Goal: Task Accomplishment & Management: Use online tool/utility

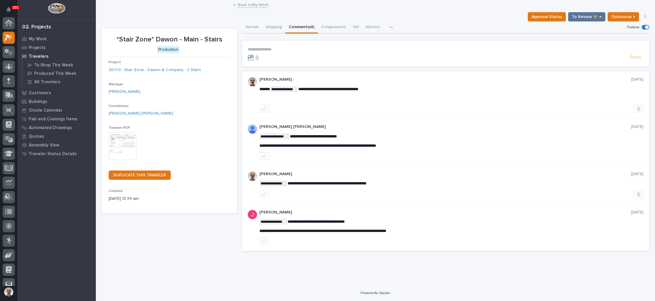
scroll to position [14, 0]
click at [253, 1] on link "Back to My Work" at bounding box center [252, 4] width 31 height 7
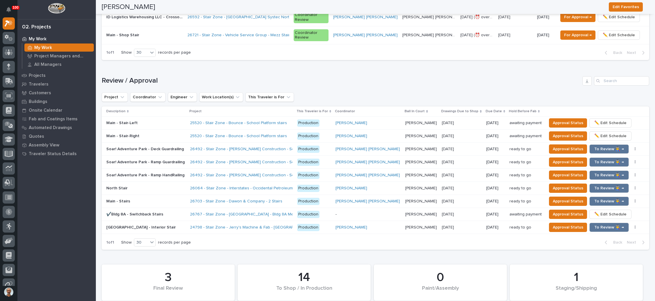
scroll to position [653, 0]
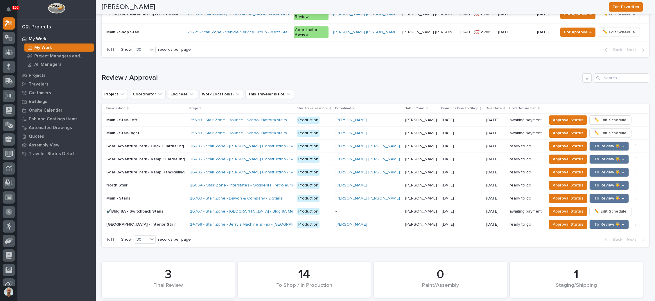
click at [378, 144] on div "Ben Lee Miller" at bounding box center [367, 146] width 65 height 5
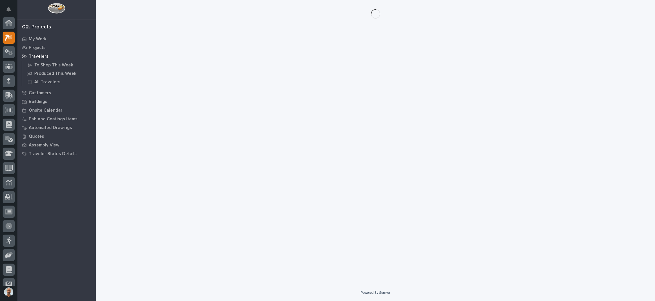
scroll to position [14, 0]
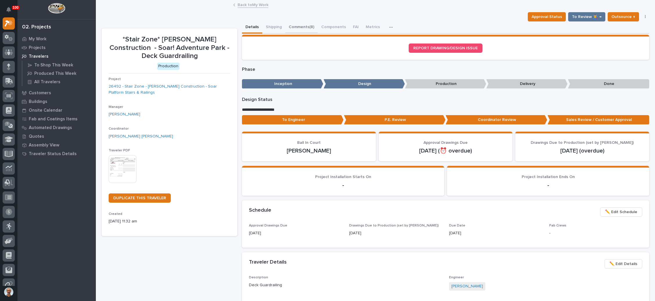
click at [304, 26] on button "Comments (8)" at bounding box center [301, 27] width 33 height 12
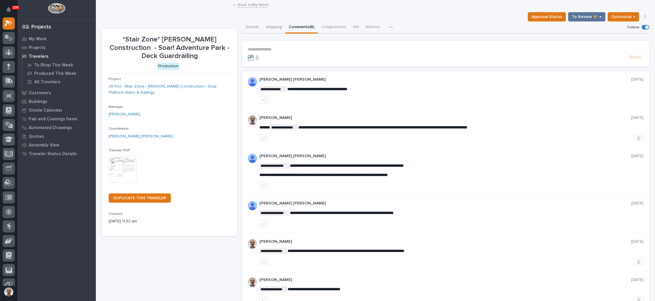
click at [288, 51] on p "**********" at bounding box center [445, 49] width 395 height 5
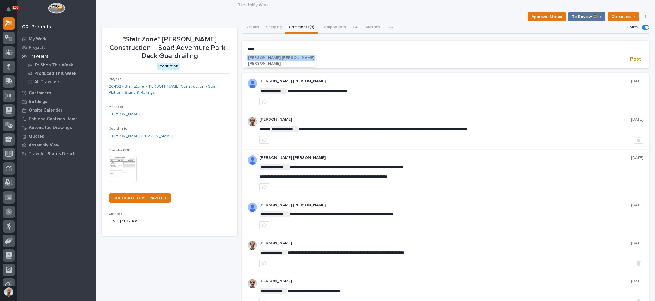
click at [265, 58] on span "[PERSON_NAME] [PERSON_NAME]" at bounding box center [281, 58] width 66 height 4
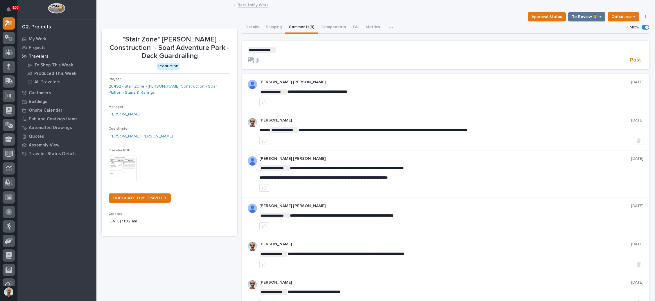
click at [282, 50] on p "**********" at bounding box center [445, 50] width 395 height 6
click at [299, 70] on span "[PERSON_NAME]" at bounding box center [292, 70] width 33 height 4
click at [311, 52] on p "**********" at bounding box center [445, 50] width 395 height 6
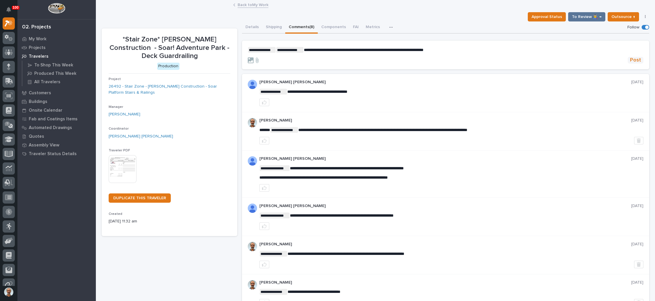
click at [630, 57] on span "Post" at bounding box center [635, 60] width 11 height 7
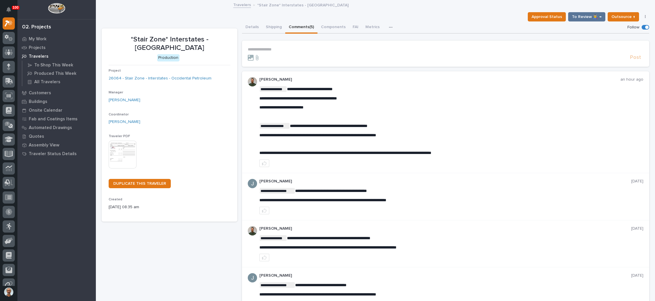
click at [275, 47] on p "**********" at bounding box center [445, 49] width 395 height 5
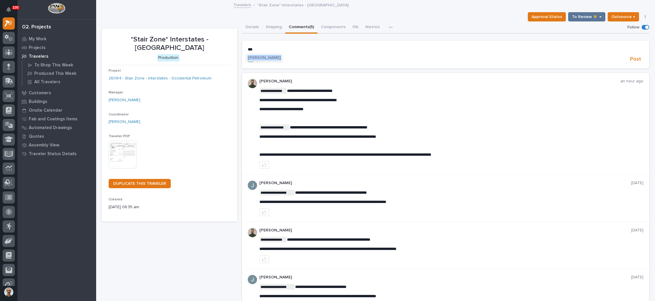
drag, startPoint x: 260, startPoint y: 56, endPoint x: 266, endPoint y: 55, distance: 7.1
click at [260, 56] on span "Wynne Hochstetler" at bounding box center [264, 58] width 33 height 4
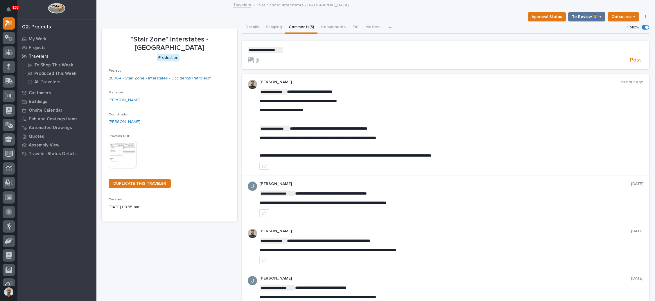
click at [287, 51] on p "**********" at bounding box center [445, 50] width 395 height 6
click at [295, 68] on span "Juan Santillan" at bounding box center [300, 70] width 33 height 4
click at [319, 50] on p "**********" at bounding box center [445, 50] width 395 height 6
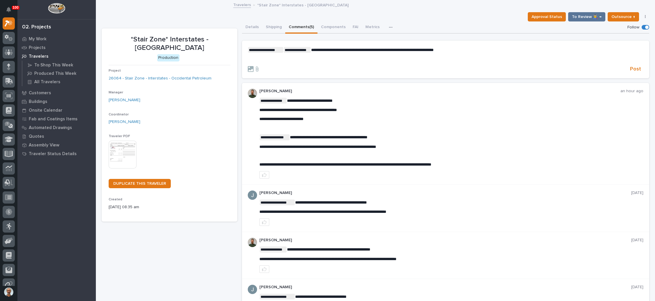
click at [346, 51] on span "**********" at bounding box center [372, 50] width 122 height 4
click at [630, 66] on span "Post" at bounding box center [635, 69] width 11 height 7
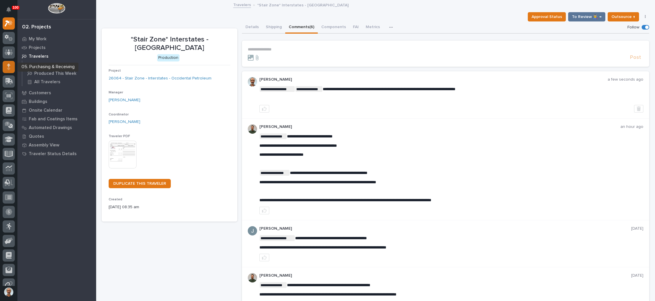
click at [8, 66] on icon at bounding box center [8, 67] width 3 height 7
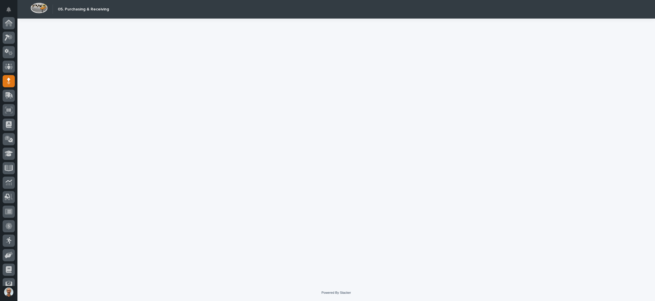
scroll to position [35, 0]
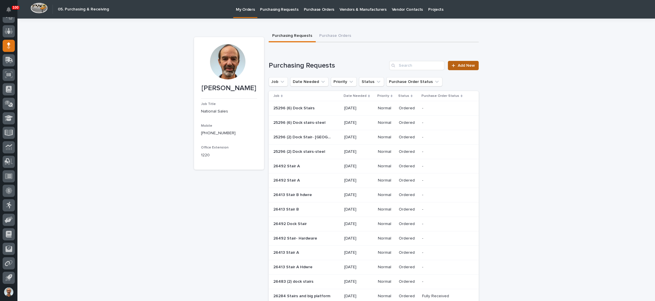
click at [457, 65] on span "Add New" at bounding box center [465, 66] width 17 height 4
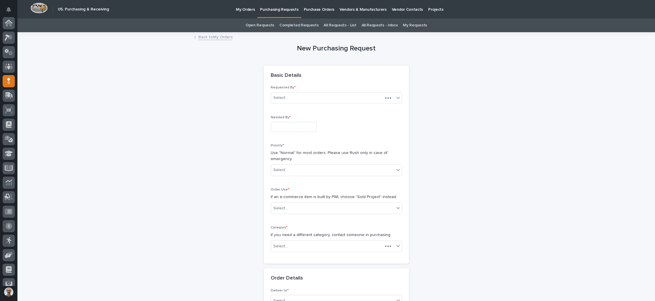
scroll to position [35, 0]
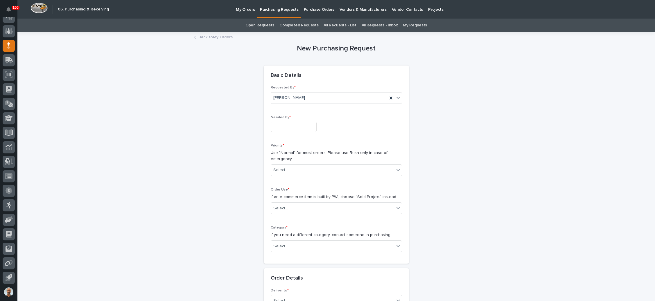
click at [298, 127] on input "text" at bounding box center [294, 127] width 46 height 10
click at [268, 87] on div "18" at bounding box center [268, 88] width 8 height 8
type input "**********"
click at [306, 171] on div "Select..." at bounding box center [332, 170] width 123 height 10
click at [301, 199] on div "Normal" at bounding box center [332, 201] width 131 height 10
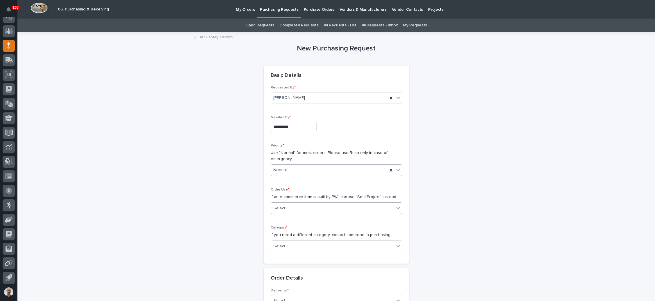
click at [300, 204] on div "Select..." at bounding box center [332, 209] width 123 height 10
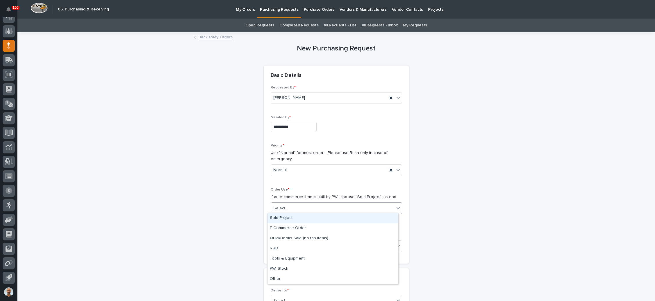
click at [307, 218] on div "Sold Project" at bounding box center [332, 218] width 131 height 10
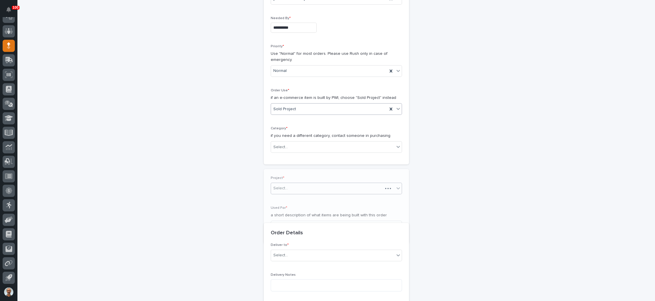
scroll to position [105, 0]
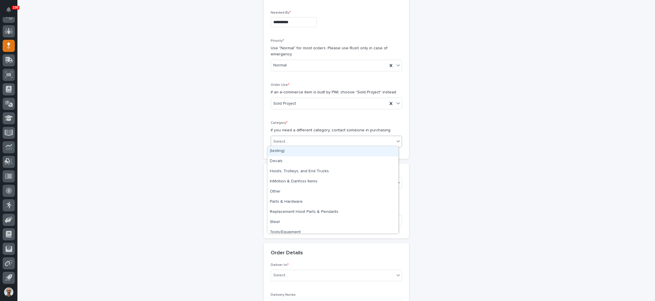
click at [310, 140] on div "Select..." at bounding box center [332, 142] width 123 height 10
click at [307, 202] on div "Parts & Hardware" at bounding box center [332, 202] width 131 height 10
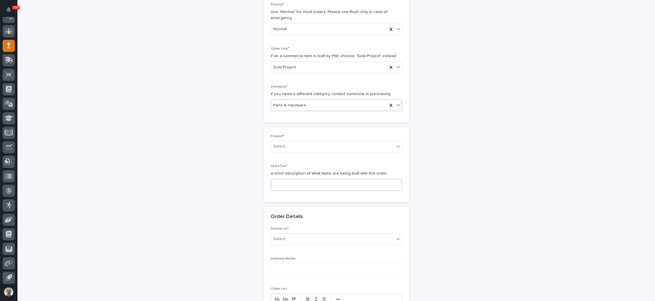
scroll to position [148, 0]
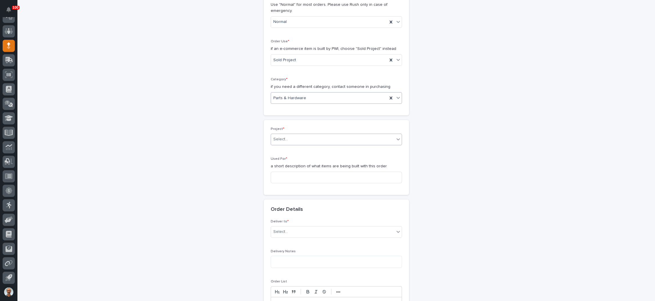
click at [308, 138] on div "Select..." at bounding box center [332, 140] width 123 height 10
type input "*****"
click at [297, 174] on input at bounding box center [336, 178] width 131 height 12
type input "North Stair"
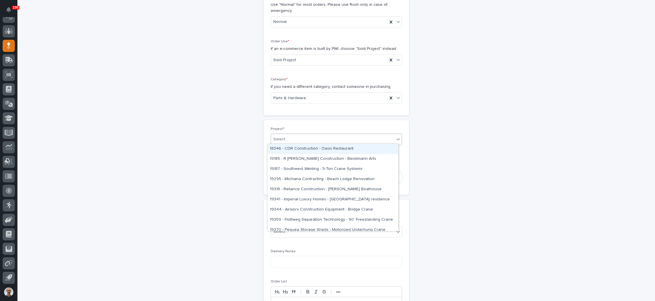
click at [311, 140] on div "Select..." at bounding box center [332, 140] width 123 height 10
type input "*****"
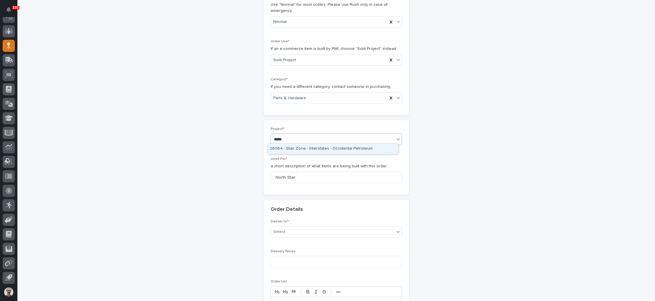
click at [320, 147] on div "26064 - Stair Zone - Interstates - Occidental Petroleum" at bounding box center [332, 149] width 131 height 10
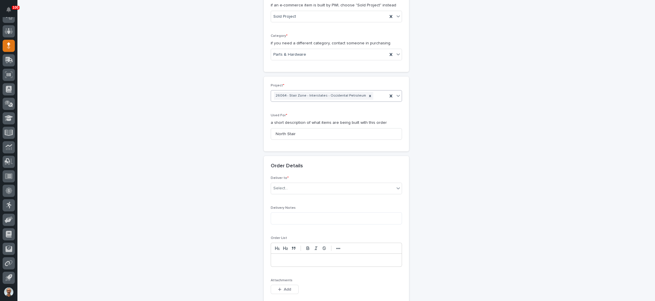
scroll to position [235, 0]
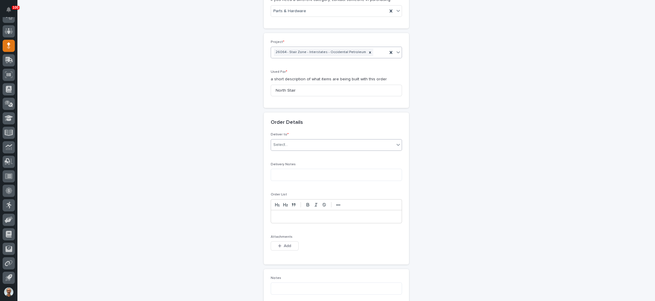
click at [307, 141] on div "Select..." at bounding box center [332, 145] width 123 height 10
drag, startPoint x: 298, startPoint y: 172, endPoint x: 302, endPoint y: 154, distance: 18.2
click at [302, 154] on div "PWI" at bounding box center [332, 154] width 131 height 10
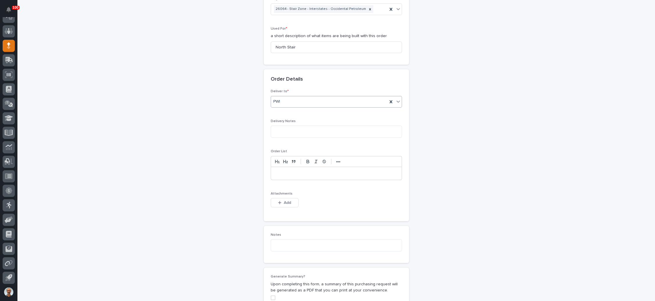
scroll to position [322, 0]
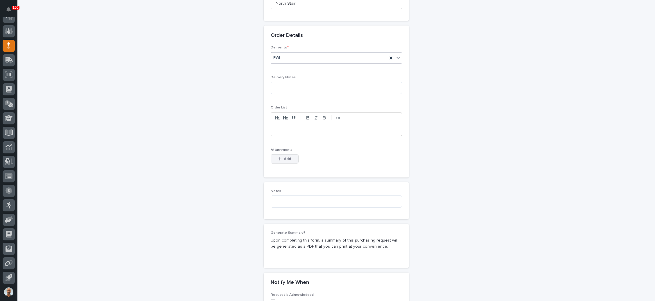
click at [286, 157] on span "Add" at bounding box center [287, 159] width 7 height 4
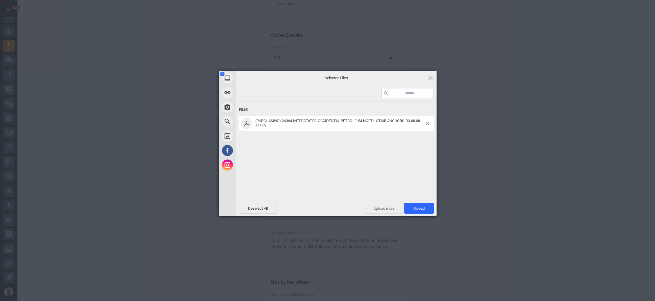
click at [382, 208] on span "Upload more" at bounding box center [384, 208] width 39 height 11
click at [416, 209] on span "Upload 2" at bounding box center [416, 208] width 18 height 4
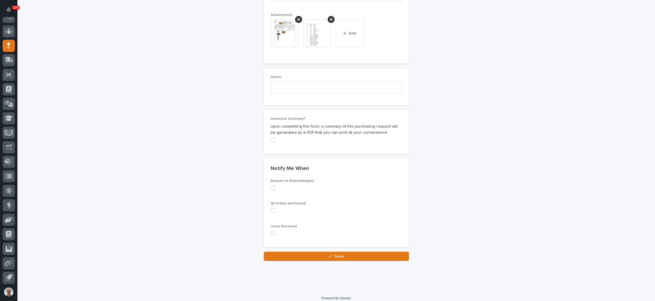
scroll to position [460, 0]
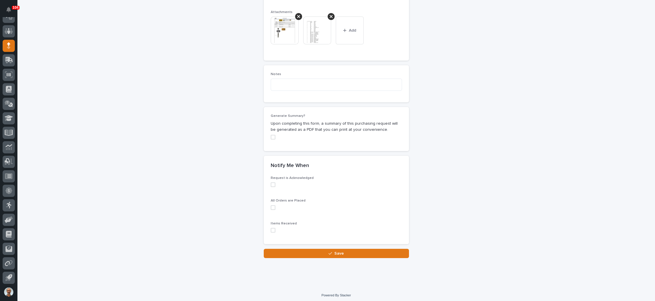
drag, startPoint x: 331, startPoint y: 250, endPoint x: 336, endPoint y: 249, distance: 5.1
click at [334, 252] on span "Save" at bounding box center [339, 254] width 10 height 4
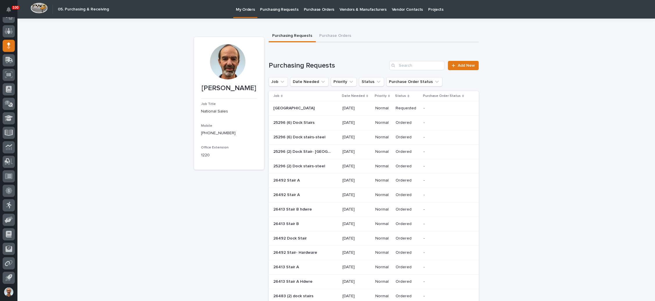
click at [334, 106] on div "26064 North Stair 26064 North Stair" at bounding box center [305, 109] width 65 height 10
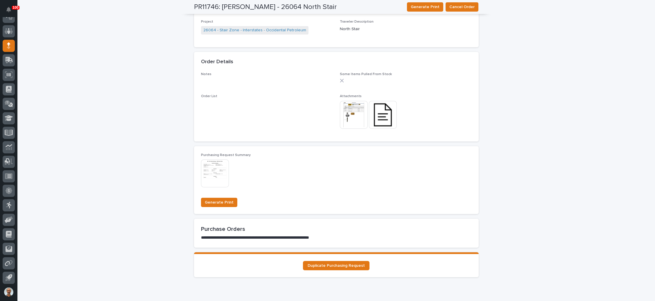
scroll to position [392, 0]
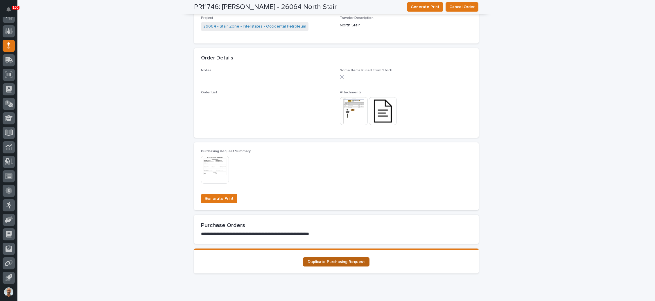
click at [349, 258] on link "Duplicate Purchasing Request" at bounding box center [336, 261] width 66 height 9
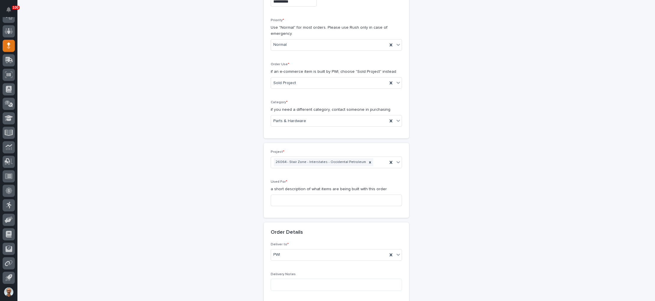
scroll to position [131, 0]
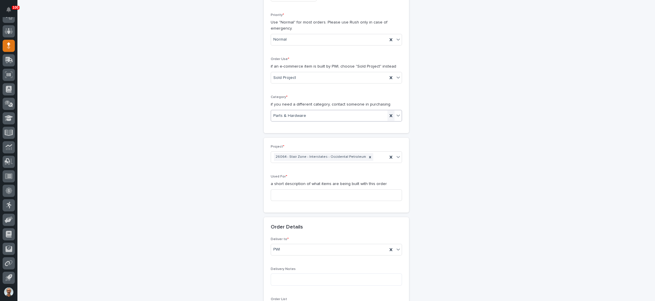
click at [388, 114] on icon at bounding box center [391, 116] width 6 height 6
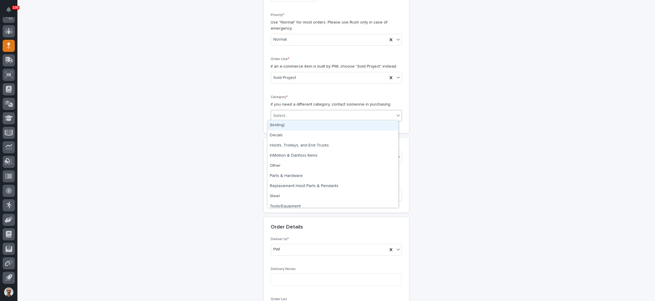
click at [396, 115] on icon at bounding box center [397, 116] width 3 height 2
click at [306, 197] on div "Steel" at bounding box center [332, 197] width 131 height 10
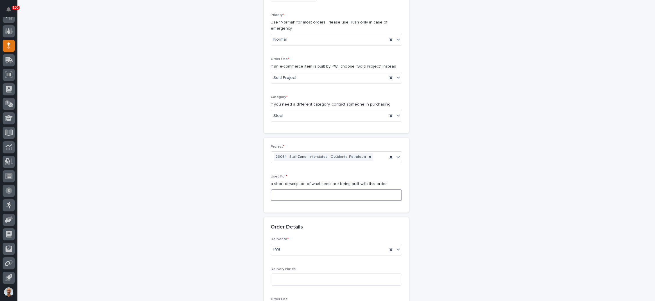
click at [332, 196] on input at bounding box center [336, 196] width 131 height 12
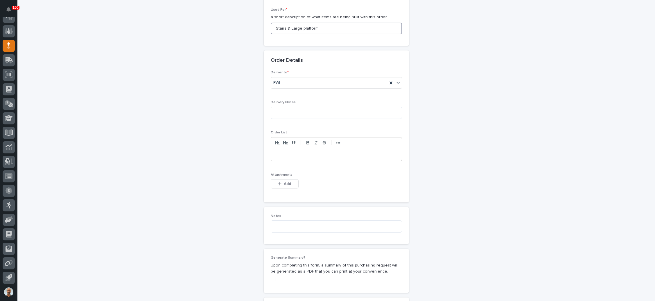
scroll to position [305, 0]
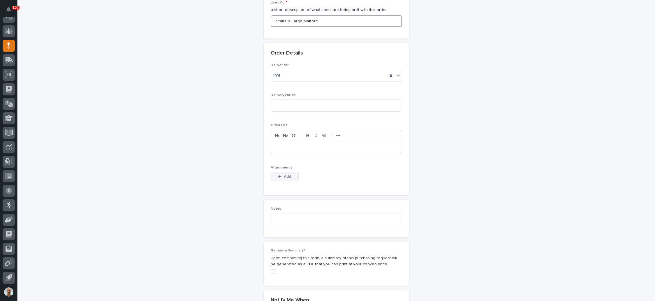
type input "Stairs & Large platform"
click at [285, 175] on span "Add" at bounding box center [287, 177] width 7 height 4
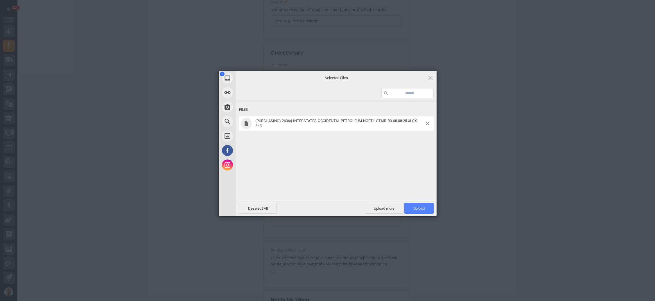
click at [424, 209] on span "Upload 1" at bounding box center [418, 208] width 11 height 4
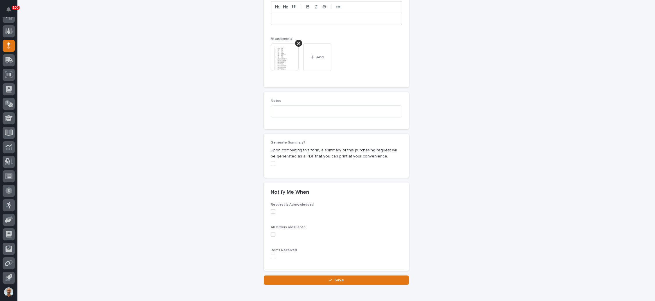
scroll to position [460, 0]
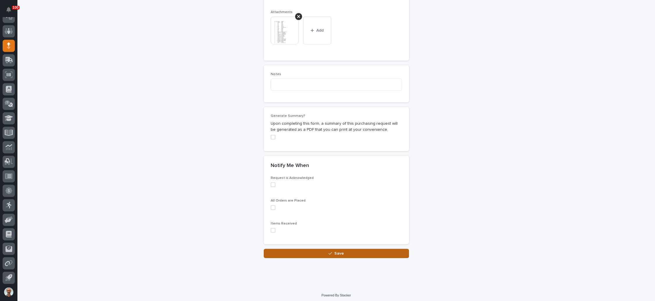
click at [331, 252] on div "button" at bounding box center [331, 254] width 6 height 4
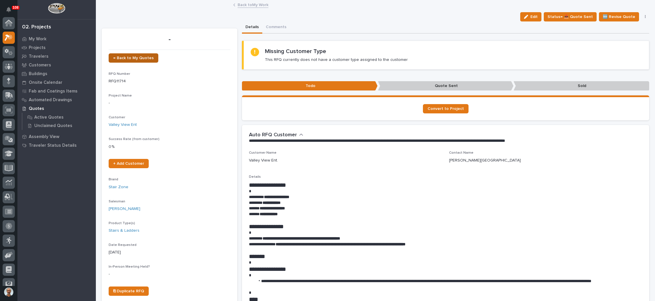
scroll to position [14, 0]
click at [140, 54] on link "← Back to My Quotes" at bounding box center [134, 57] width 50 height 9
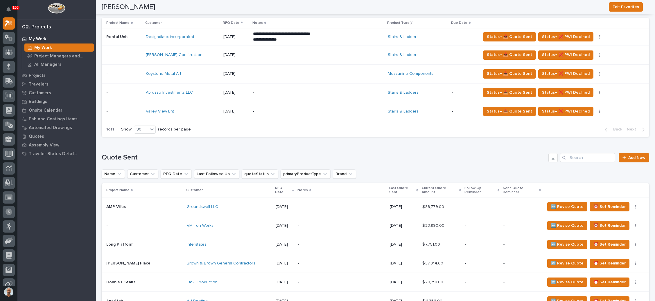
scroll to position [218, 0]
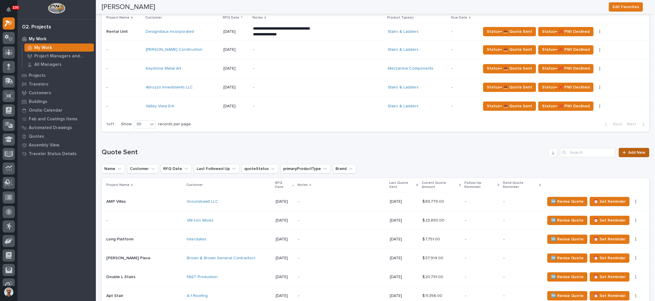
click at [628, 153] on span "Add New" at bounding box center [636, 153] width 17 height 4
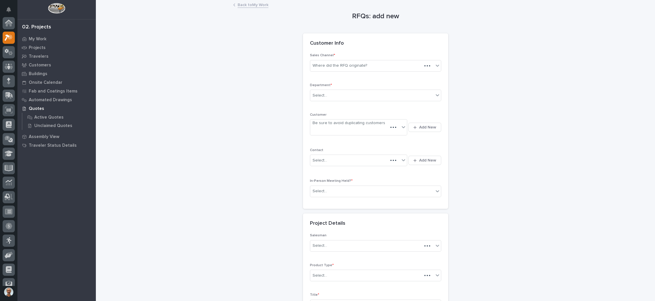
scroll to position [14, 0]
click at [371, 62] on div "Where did the RFQ originate?" at bounding box center [371, 66] width 123 height 10
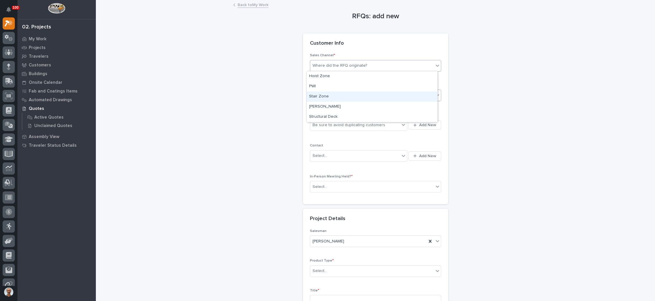
drag, startPoint x: 359, startPoint y: 81, endPoint x: 354, endPoint y: 96, distance: 16.4
click at [354, 96] on div "Stair Zone" at bounding box center [372, 97] width 131 height 10
click at [358, 95] on div "Select..." at bounding box center [371, 96] width 123 height 10
click at [355, 104] on div "National Sales" at bounding box center [372, 106] width 131 height 10
click at [388, 125] on div "Be sure to avoid duplicating customers" at bounding box center [355, 125] width 90 height 10
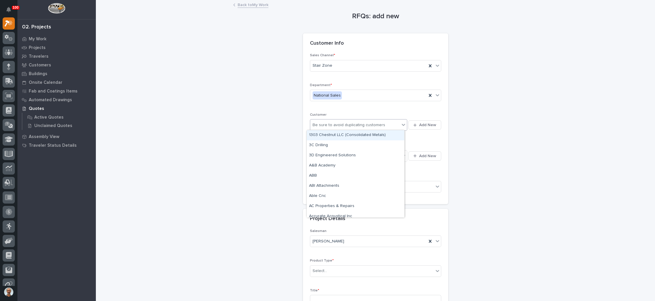
type input "*"
type input "*****"
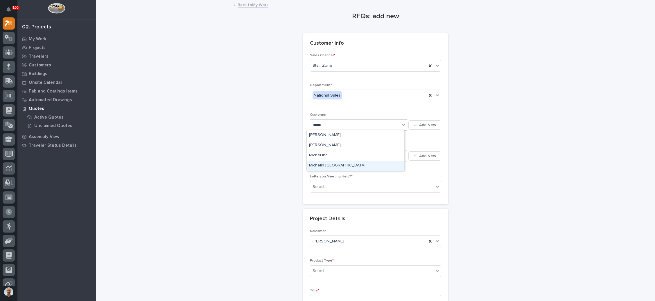
click at [330, 165] on div "Michelin North America" at bounding box center [356, 166] width 98 height 10
click at [344, 156] on div "Select..." at bounding box center [355, 156] width 90 height 10
click at [413, 154] on icon "button" at bounding box center [414, 156] width 3 height 4
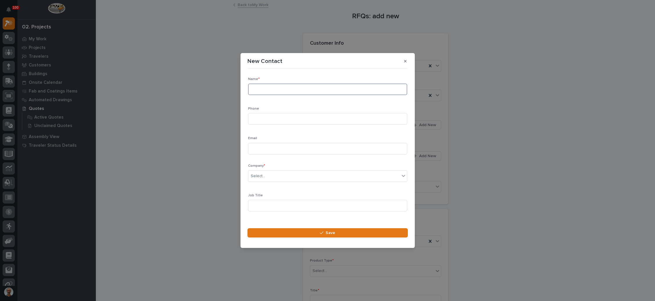
click at [270, 85] on input at bounding box center [327, 90] width 159 height 12
type input "David Vivona"
paste input "david.vivona_ext@michelin.com"
type input "david.vivona_ext@michelin.com"
click at [295, 176] on div "Select..." at bounding box center [323, 177] width 151 height 10
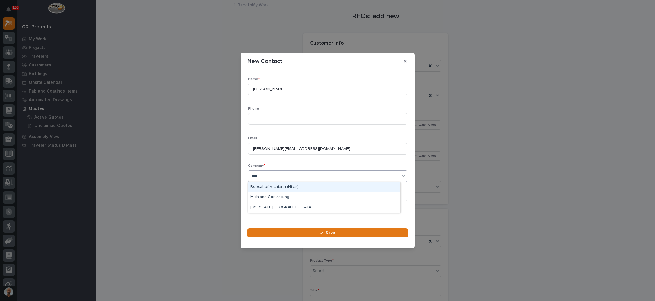
type input "*****"
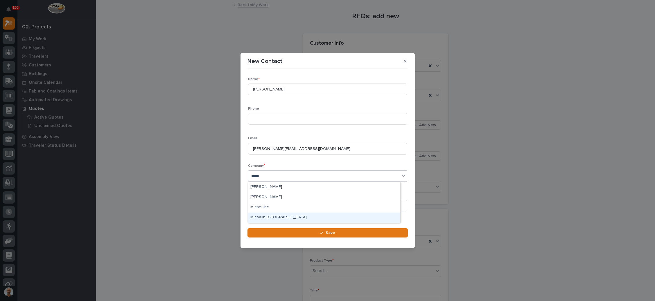
click at [289, 215] on div "Michelin North America" at bounding box center [324, 218] width 152 height 10
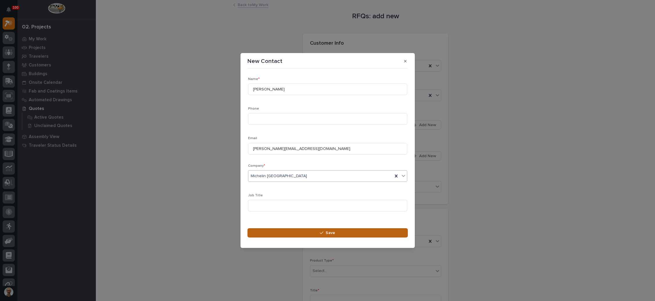
click at [330, 229] on button "Save" at bounding box center [327, 232] width 160 height 9
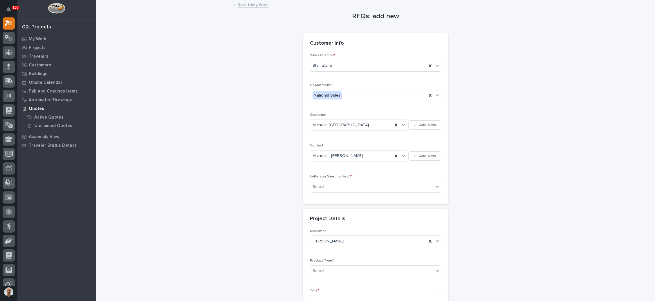
scroll to position [44, 0]
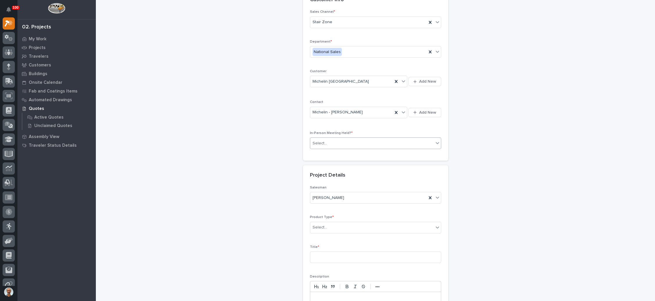
click at [374, 144] on div "Select..." at bounding box center [371, 144] width 123 height 10
click at [360, 165] on div "No" at bounding box center [372, 163] width 131 height 10
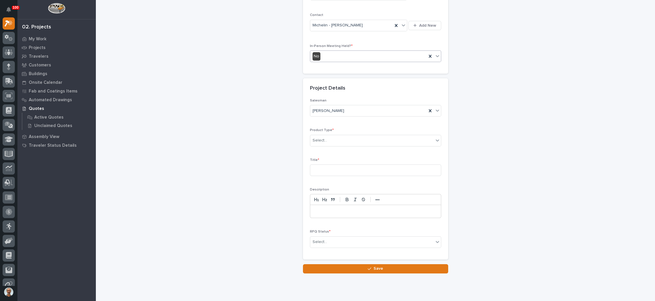
scroll to position [146, 0]
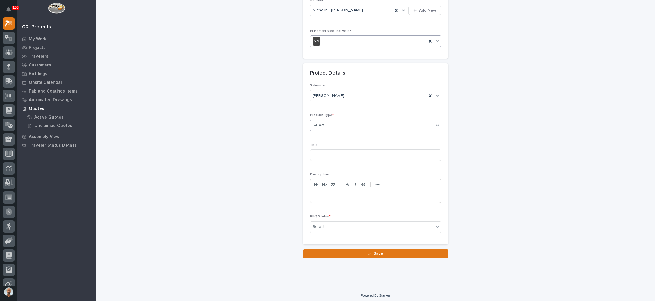
click at [346, 127] on div "Select..." at bounding box center [371, 126] width 123 height 10
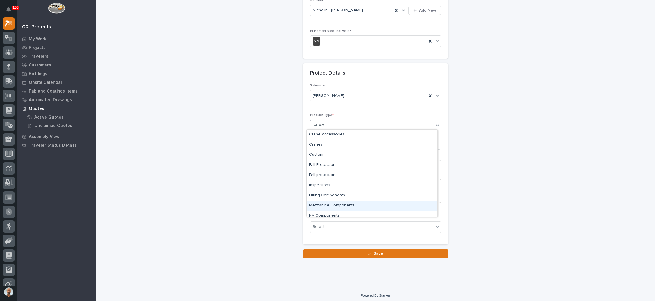
scroll to position [14, 0]
click at [349, 212] on div "Stairs & Ladders" at bounding box center [372, 212] width 131 height 10
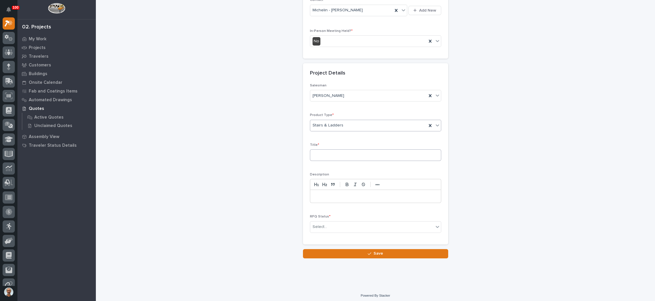
click at [0, 0] on div at bounding box center [0, 0] width 0 height 0
click at [340, 153] on input at bounding box center [375, 155] width 131 height 12
type input "STS Extruder small stairs"
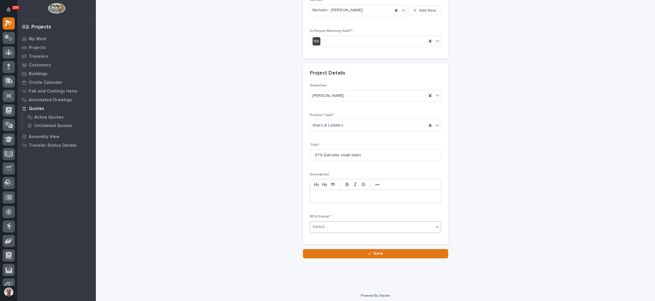
click at [326, 223] on div "Select..." at bounding box center [371, 227] width 123 height 10
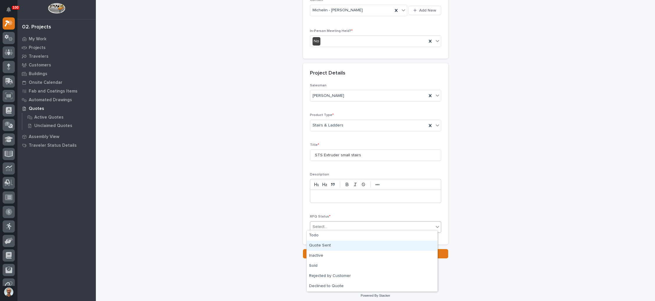
click at [322, 245] on div "Quote Sent" at bounding box center [372, 246] width 131 height 10
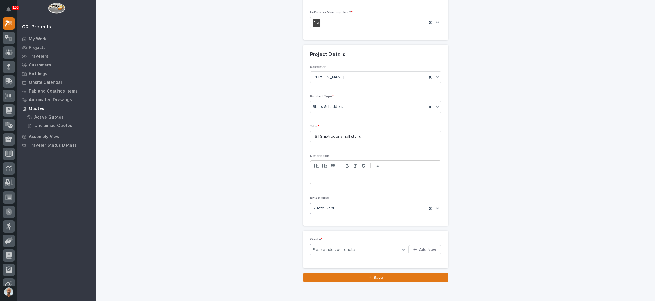
scroll to position [167, 0]
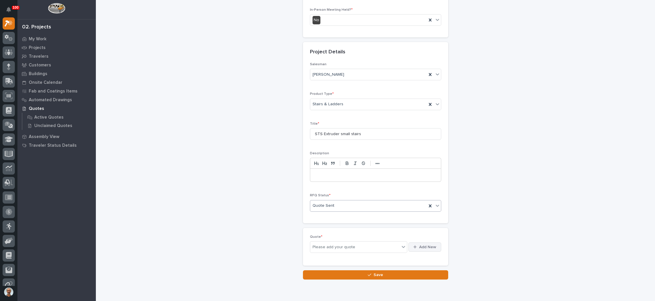
click at [419, 245] on span "Add New" at bounding box center [427, 247] width 17 height 5
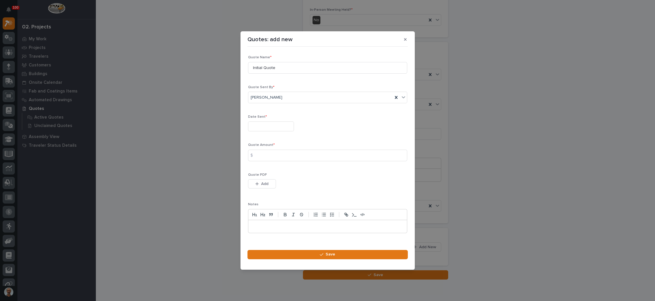
click at [270, 126] on input "text" at bounding box center [271, 127] width 46 height 10
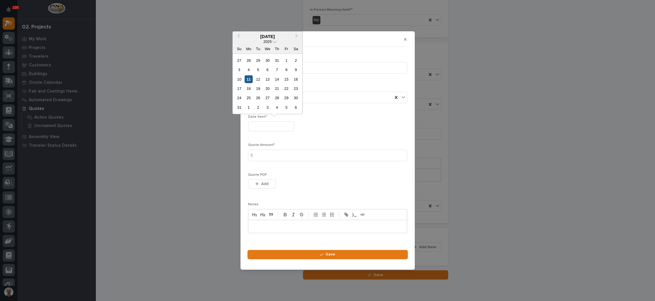
click at [246, 77] on div "11" at bounding box center [249, 79] width 8 height 8
type input "**********"
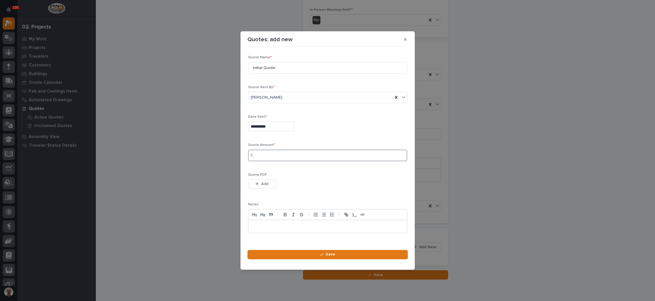
click at [290, 154] on input at bounding box center [327, 156] width 159 height 12
type input "4480"
drag, startPoint x: 264, startPoint y: 181, endPoint x: 314, endPoint y: 159, distance: 53.9
click at [265, 181] on button "Add" at bounding box center [262, 183] width 28 height 9
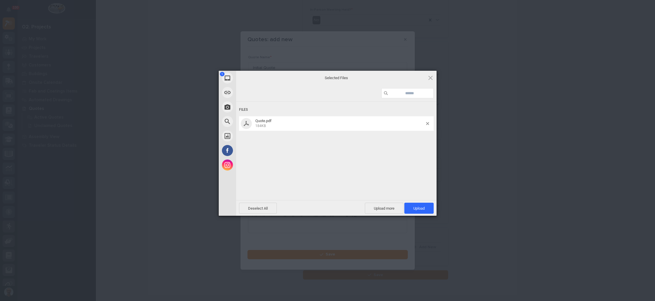
drag, startPoint x: 413, startPoint y: 206, endPoint x: 403, endPoint y: 205, distance: 10.5
click at [413, 205] on span "Upload 1" at bounding box center [418, 208] width 29 height 11
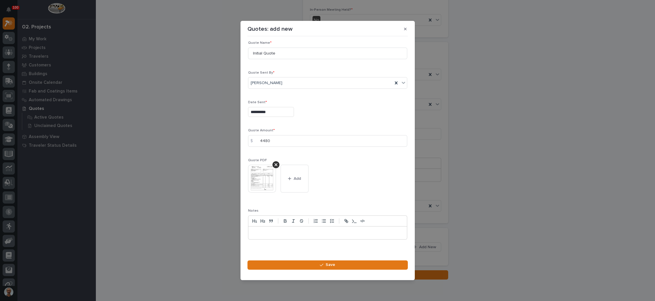
scroll to position [8, 0]
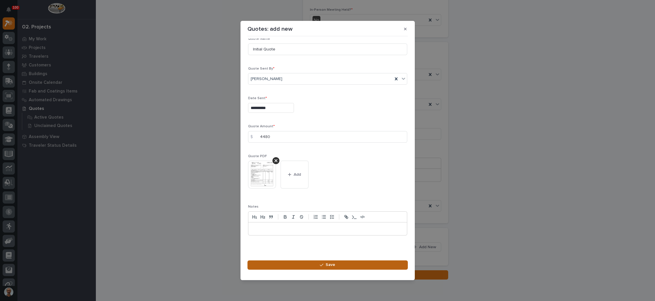
click at [327, 264] on span "Save" at bounding box center [330, 264] width 10 height 5
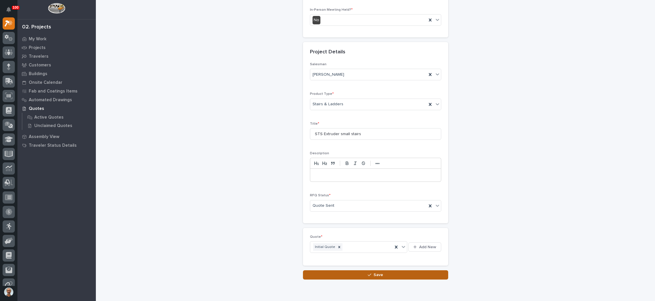
click at [368, 273] on div "button" at bounding box center [370, 275] width 6 height 4
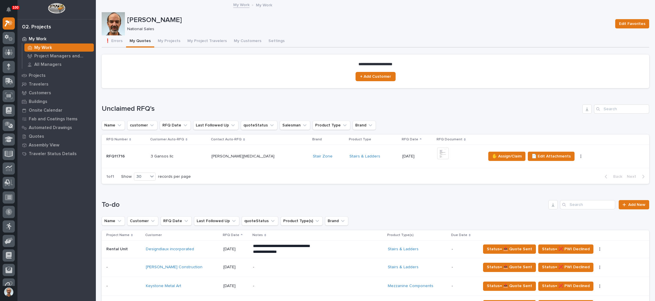
scroll to position [44, 0]
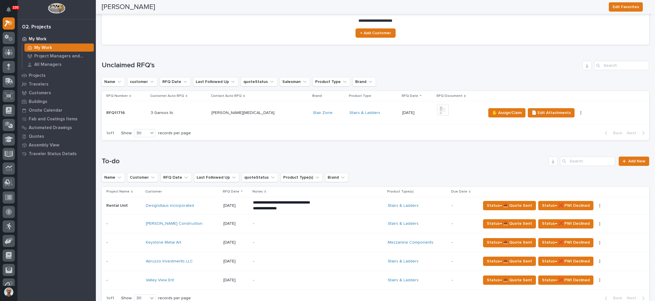
click at [361, 113] on div "Stairs & Ladders" at bounding box center [373, 113] width 48 height 5
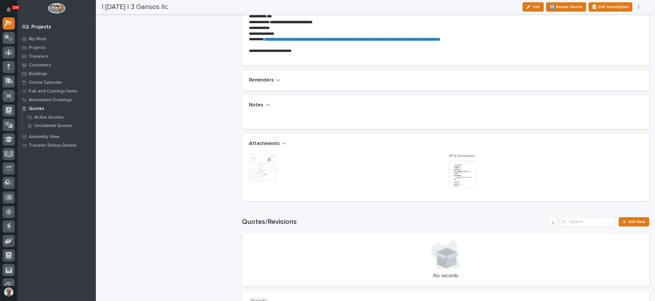
scroll to position [392, 0]
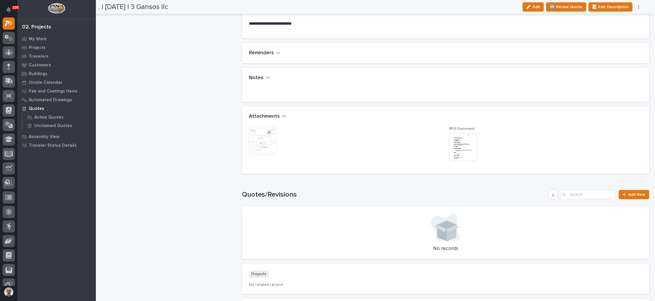
click at [459, 154] on img at bounding box center [463, 147] width 28 height 28
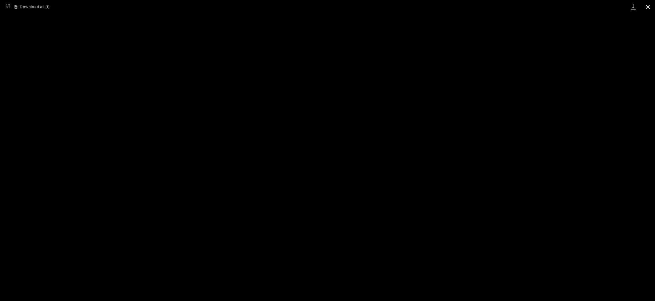
click at [646, 8] on button "Close gallery" at bounding box center [647, 7] width 15 height 14
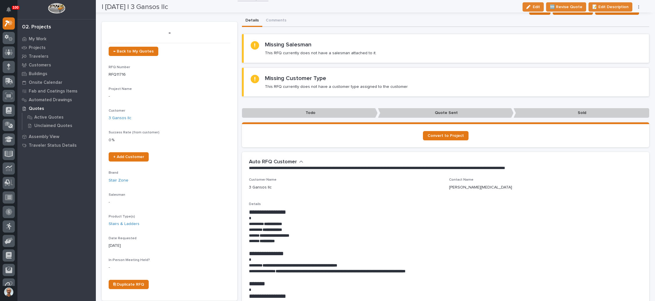
scroll to position [0, 0]
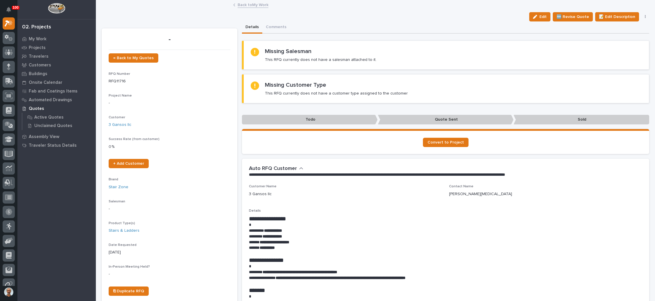
click at [641, 15] on button "button" at bounding box center [645, 17] width 8 height 4
click at [623, 35] on button "✋ Assign/Claim" at bounding box center [620, 37] width 52 height 9
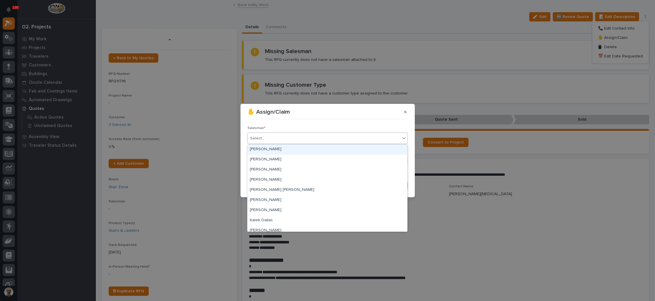
click at [305, 138] on div "Select..." at bounding box center [324, 139] width 152 height 10
click at [286, 157] on div "[PERSON_NAME]" at bounding box center [327, 160] width 160 height 10
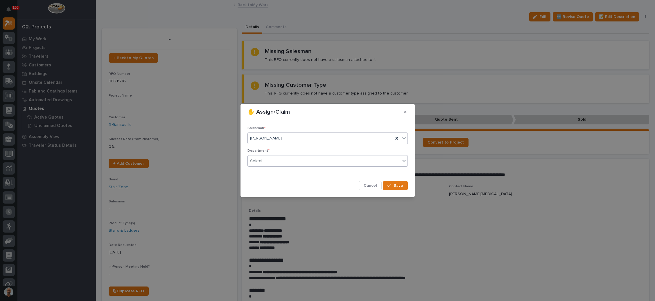
click at [286, 158] on div "Select..." at bounding box center [324, 161] width 152 height 10
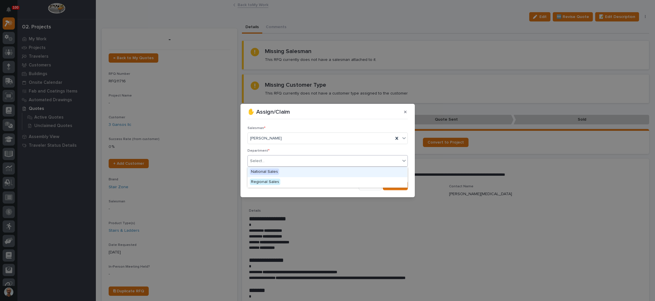
click at [284, 172] on div "National Sales" at bounding box center [327, 172] width 160 height 10
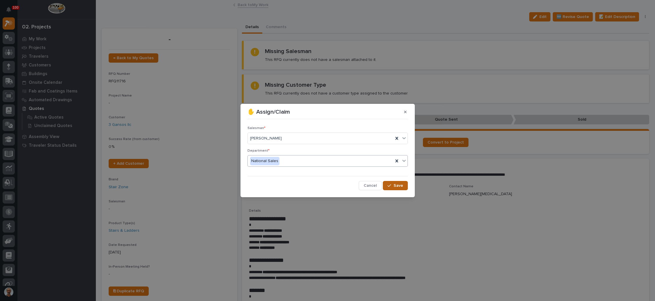
click at [399, 183] on span "Save" at bounding box center [398, 185] width 10 height 5
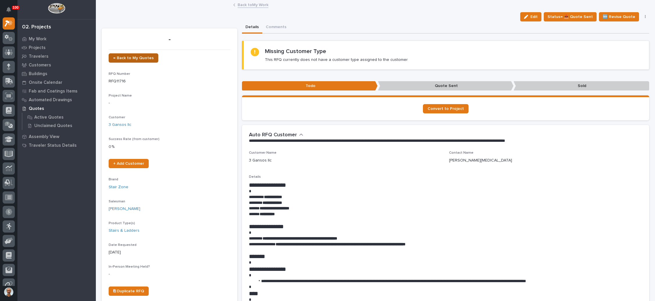
click at [140, 56] on span "← Back to My Quotes" at bounding box center [133, 58] width 40 height 4
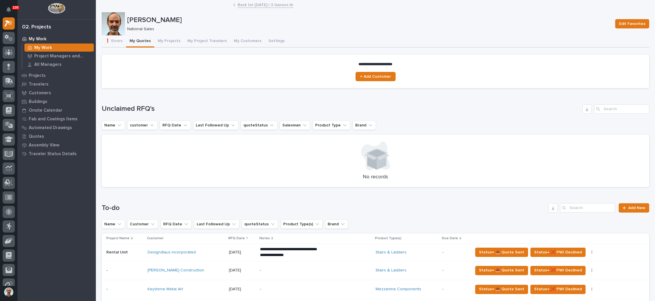
scroll to position [174, 0]
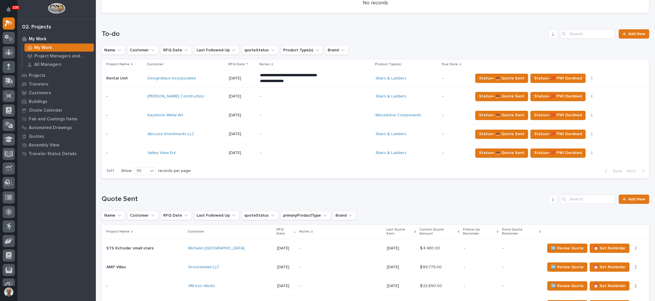
click at [310, 152] on p "-" at bounding box center [311, 153] width 102 height 5
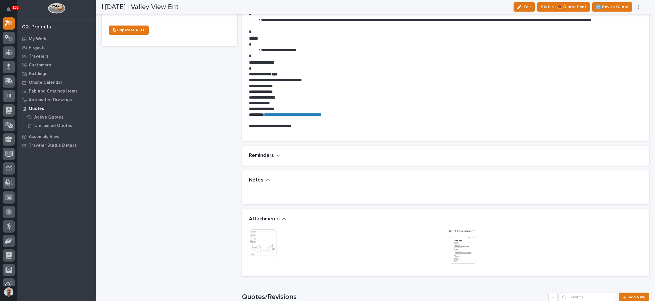
scroll to position [305, 0]
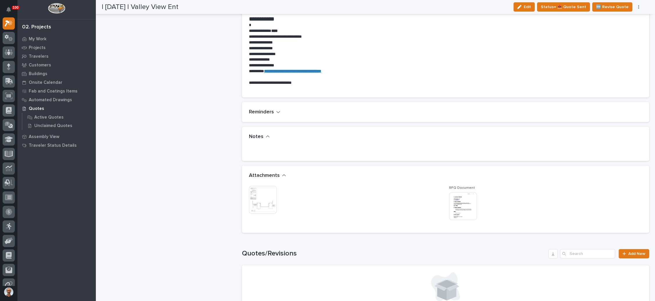
click at [455, 208] on img at bounding box center [463, 206] width 28 height 28
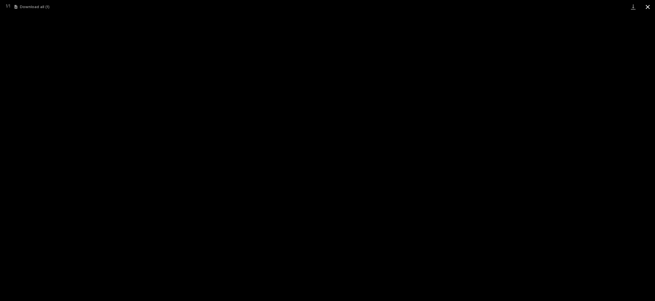
click at [645, 8] on button "Close gallery" at bounding box center [647, 7] width 15 height 14
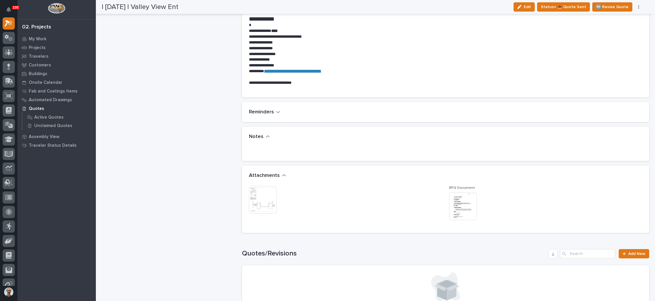
click at [260, 193] on img at bounding box center [263, 200] width 28 height 28
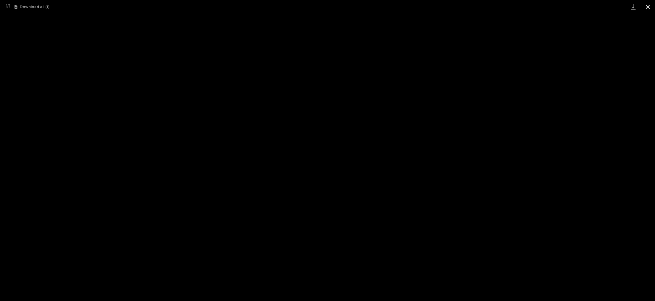
click at [650, 6] on button "Close gallery" at bounding box center [647, 7] width 15 height 14
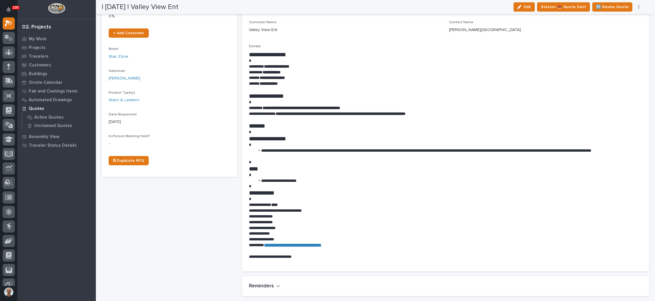
scroll to position [0, 0]
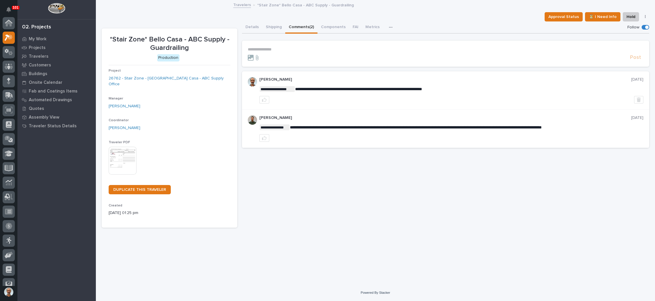
scroll to position [14, 0]
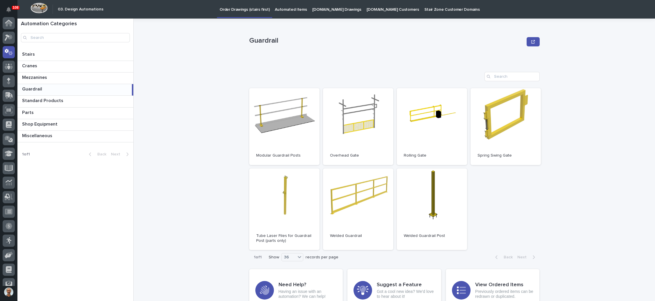
scroll to position [29, 0]
click at [244, 9] on p "Order Drawings (stairs first)" at bounding box center [244, 6] width 50 height 12
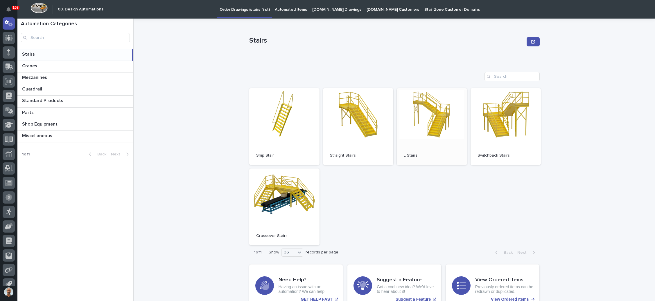
click at [422, 127] on link "Open" at bounding box center [432, 126] width 70 height 77
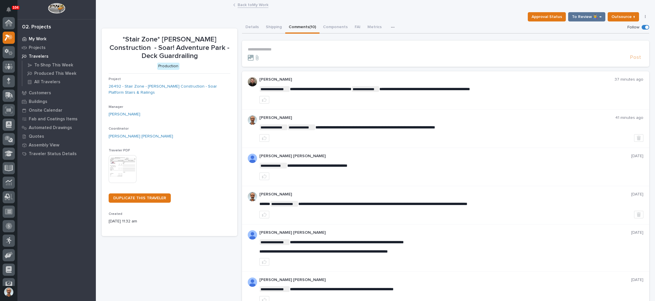
scroll to position [14, 0]
click at [38, 38] on p "My Work" at bounding box center [38, 39] width 18 height 5
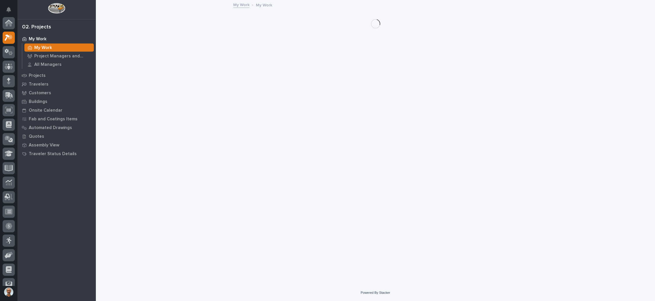
scroll to position [14, 0]
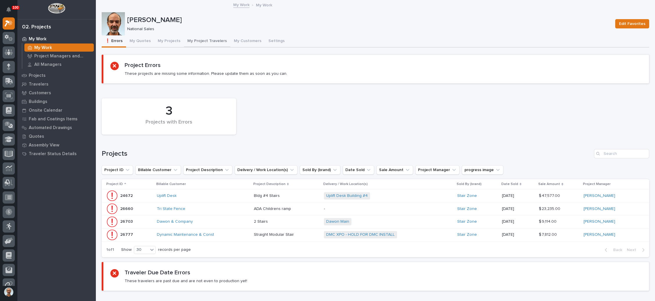
click at [209, 37] on button "My Project Travelers" at bounding box center [207, 41] width 46 height 12
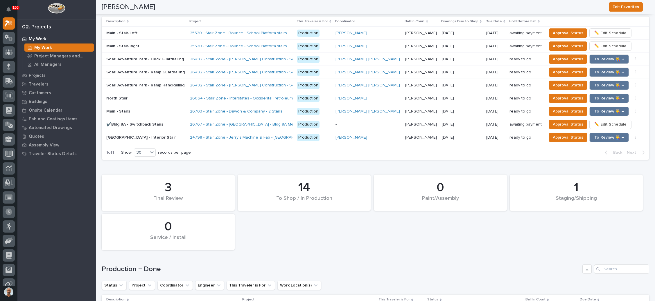
scroll to position [827, 0]
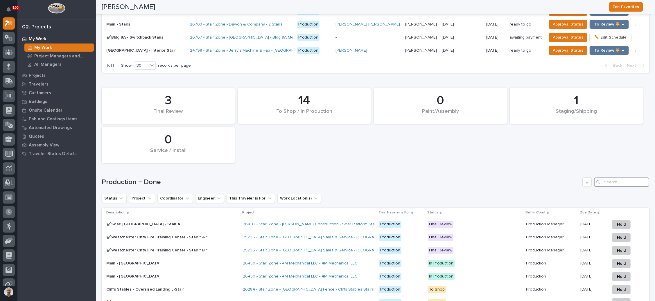
click at [606, 178] on input "Search" at bounding box center [621, 182] width 55 height 9
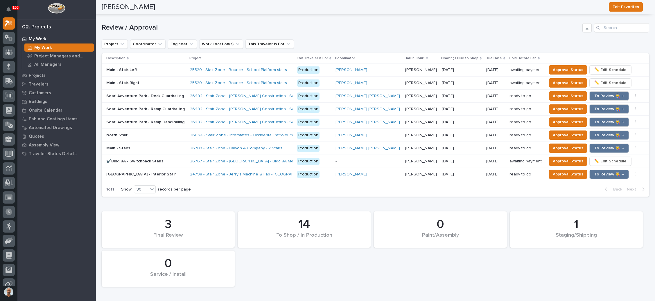
scroll to position [697, 0]
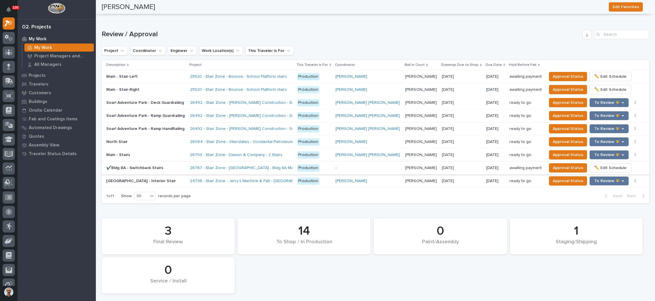
type input "26709"
click at [355, 166] on p "-" at bounding box center [367, 168] width 65 height 5
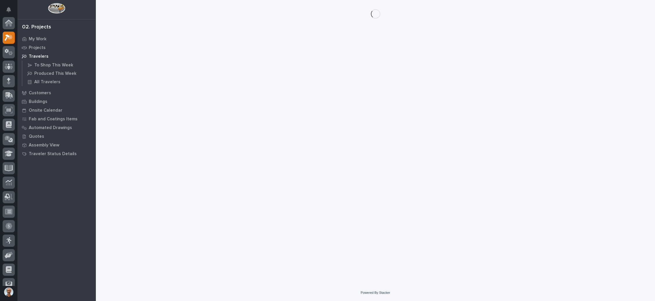
scroll to position [14, 0]
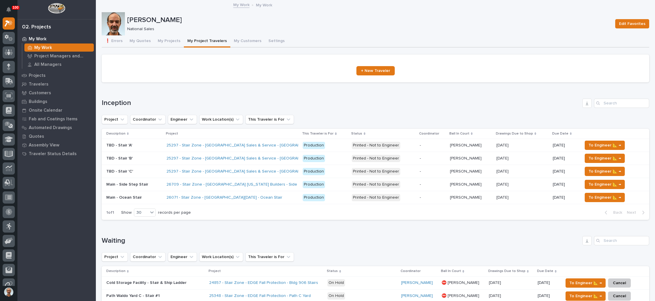
click at [417, 180] on td "-" at bounding box center [432, 184] width 30 height 13
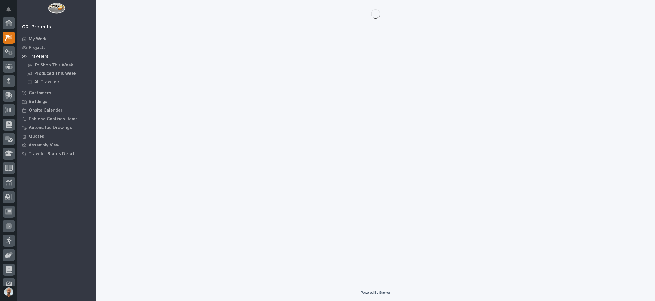
scroll to position [14, 0]
